Goal: Information Seeking & Learning: Find specific fact

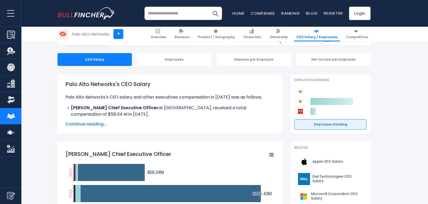
scroll to position [44, 0]
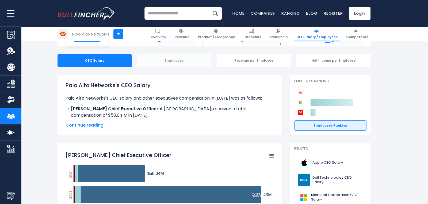
click at [174, 61] on div "Employees" at bounding box center [174, 60] width 74 height 13
click at [190, 61] on div "Employees" at bounding box center [174, 60] width 74 height 13
click at [252, 64] on div "Revenue per Employee" at bounding box center [254, 60] width 74 height 13
click at [322, 63] on div "Net Income per Employee" at bounding box center [334, 60] width 74 height 13
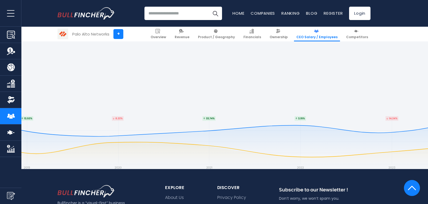
scroll to position [899, 0]
